Goal: Information Seeking & Learning: Learn about a topic

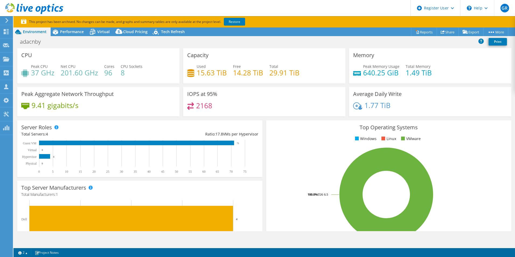
select select "USD"
click at [210, 79] on div "Used 15.63 TiB Free 14.28 TiB Total 29.91 TiB" at bounding box center [264, 73] width 154 height 18
drag, startPoint x: 197, startPoint y: 72, endPoint x: 224, endPoint y: 75, distance: 27.1
click at [224, 75] on h4 "15.63 TiB" at bounding box center [212, 73] width 30 height 6
click at [72, 32] on span "Performance" at bounding box center [72, 31] width 24 height 5
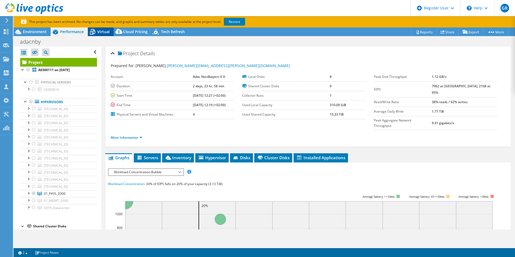
click at [108, 32] on span "Virtual" at bounding box center [103, 31] width 12 height 5
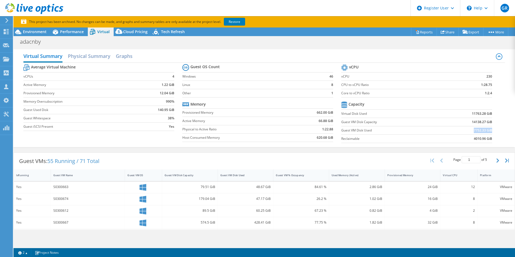
drag, startPoint x: 470, startPoint y: 131, endPoint x: 487, endPoint y: 132, distance: 17.1
click at [487, 132] on b "7752.33 GiB" at bounding box center [483, 130] width 18 height 5
drag, startPoint x: 470, startPoint y: 129, endPoint x: 488, endPoint y: 129, distance: 17.5
click at [488, 129] on b "7752.33 GiB" at bounding box center [483, 130] width 18 height 5
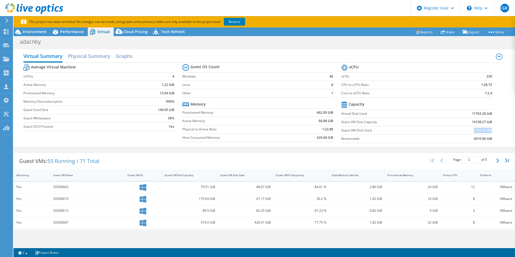
click at [474, 131] on b "7752.33 GiB" at bounding box center [483, 130] width 18 height 5
drag, startPoint x: 339, startPoint y: 129, endPoint x: 384, endPoint y: 132, distance: 45.3
click at [384, 132] on label "Guest VM Disk Used" at bounding box center [390, 130] width 99 height 5
drag, startPoint x: 470, startPoint y: 129, endPoint x: 494, endPoint y: 130, distance: 23.7
click at [494, 130] on section "vCPU vCPU 230 CPU to vCPU Ratio 1:28.75 Core to vCPU Ratio 1:2.4 Capacity Virtu…" at bounding box center [420, 104] width 159 height 83
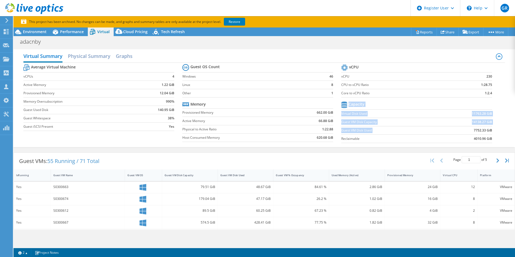
click at [494, 130] on section "vCPU vCPU 230 CPU to vCPU Ratio 1:28.75 Core to vCPU Ratio 1:2.4 Capacity Virtu…" at bounding box center [420, 104] width 159 height 83
drag, startPoint x: 489, startPoint y: 131, endPoint x: 470, endPoint y: 130, distance: 19.1
click at [470, 130] on section "vCPU vCPU 230 CPU to vCPU Ratio 1:28.75 Core to vCPU Ratio 1:2.4 Capacity Virtu…" at bounding box center [420, 104] width 159 height 83
click at [474, 130] on b "7752.33 GiB" at bounding box center [483, 130] width 18 height 5
drag, startPoint x: 469, startPoint y: 129, endPoint x: 488, endPoint y: 130, distance: 19.1
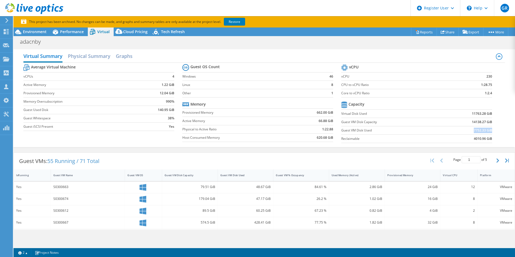
click at [488, 130] on td "7752.33 GiB" at bounding box center [466, 130] width 52 height 8
drag, startPoint x: 468, startPoint y: 113, endPoint x: 487, endPoint y: 114, distance: 19.1
click at [487, 114] on b "11763.28 GiB" at bounding box center [482, 113] width 20 height 5
click at [21, 29] on icon at bounding box center [17, 31] width 9 height 9
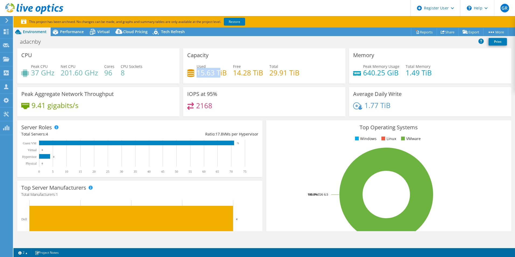
drag, startPoint x: 197, startPoint y: 72, endPoint x: 218, endPoint y: 72, distance: 21.0
click at [218, 72] on h4 "15.63 TiB" at bounding box center [212, 73] width 30 height 6
click at [75, 33] on span "Performance" at bounding box center [72, 31] width 24 height 5
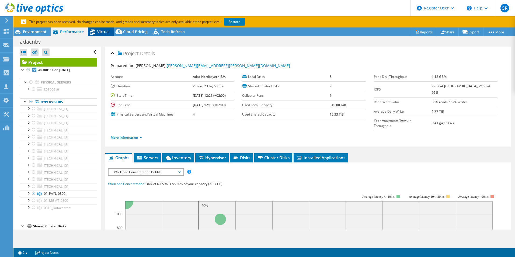
click at [103, 32] on span "Virtual" at bounding box center [103, 31] width 12 height 5
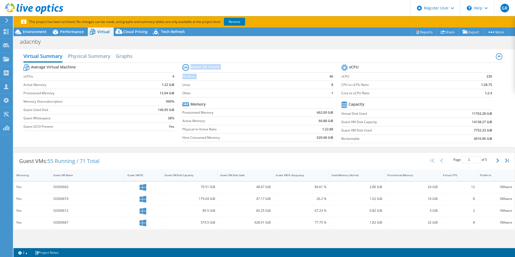
drag, startPoint x: 327, startPoint y: 74, endPoint x: 332, endPoint y: 91, distance: 17.6
click at [332, 91] on section "Guest OS Count Windows 46 Linux 8 Other 1 Memory Provisioned Memory 662.00 GiB …" at bounding box center [261, 104] width 159 height 82
drag, startPoint x: 332, startPoint y: 91, endPoint x: 329, endPoint y: 92, distance: 2.9
click at [331, 94] on b "1" at bounding box center [332, 92] width 2 height 5
click at [326, 75] on td "46" at bounding box center [326, 76] width 14 height 8
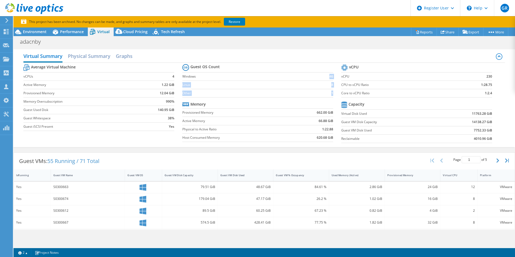
drag, startPoint x: 326, startPoint y: 74, endPoint x: 330, endPoint y: 95, distance: 21.4
click at [330, 95] on tbody "Guest OS Count Windows 46 Linux 8 Other 1" at bounding box center [257, 80] width 151 height 35
click at [331, 95] on b "1" at bounding box center [332, 92] width 2 height 5
drag, startPoint x: 326, startPoint y: 78, endPoint x: 331, endPoint y: 93, distance: 15.8
click at [331, 93] on section "Guest OS Count Windows 46 Linux 8 Other 1 Memory Provisioned Memory 662.00 GiB …" at bounding box center [261, 104] width 159 height 82
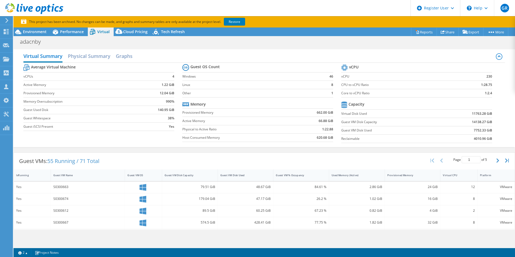
click at [177, 58] on div "Virtual Summary Physical Summary Graphs" at bounding box center [263, 57] width 481 height 12
click at [64, 29] on div "Performance" at bounding box center [69, 31] width 37 height 9
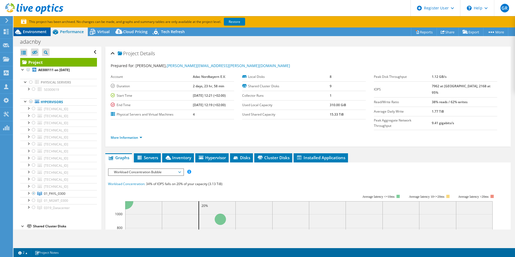
click at [40, 27] on section "This project has been archived. No changes can be made, and graphs and summary …" at bounding box center [263, 21] width 501 height 11
click at [36, 32] on span "Environment" at bounding box center [35, 31] width 24 height 5
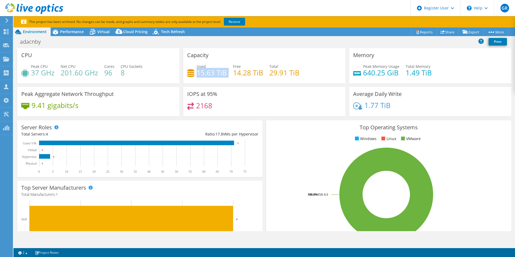
drag, startPoint x: 200, startPoint y: 74, endPoint x: 214, endPoint y: 78, distance: 14.9
click at [214, 78] on div "Used 15.63 TiB Free 14.28 TiB Total 29.91 TiB" at bounding box center [264, 73] width 154 height 18
click at [71, 33] on span "Performance" at bounding box center [72, 31] width 24 height 5
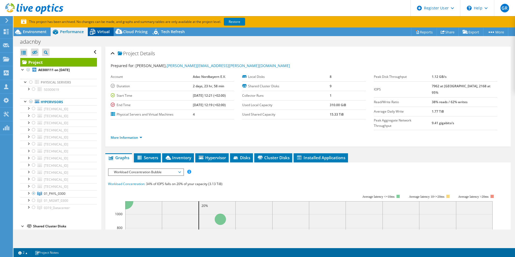
click at [90, 32] on icon at bounding box center [92, 32] width 5 height 4
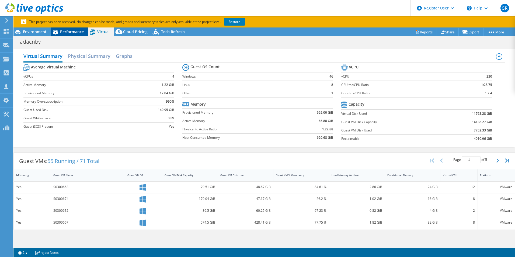
click at [67, 30] on span "Performance" at bounding box center [72, 31] width 24 height 5
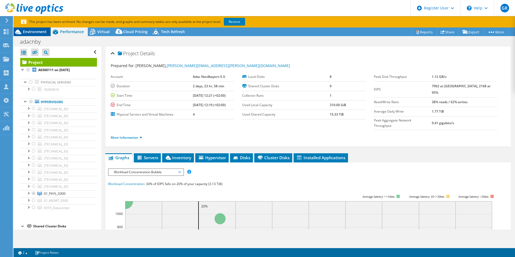
click at [32, 30] on span "Environment" at bounding box center [35, 31] width 24 height 5
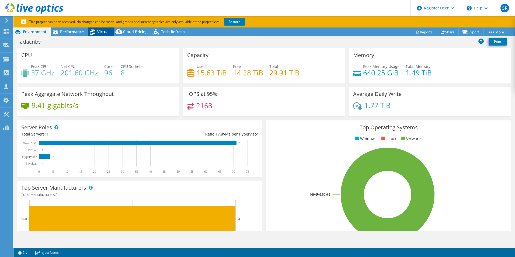
click at [99, 32] on span "Virtual" at bounding box center [103, 31] width 12 height 5
